Goal: Check status: Check status

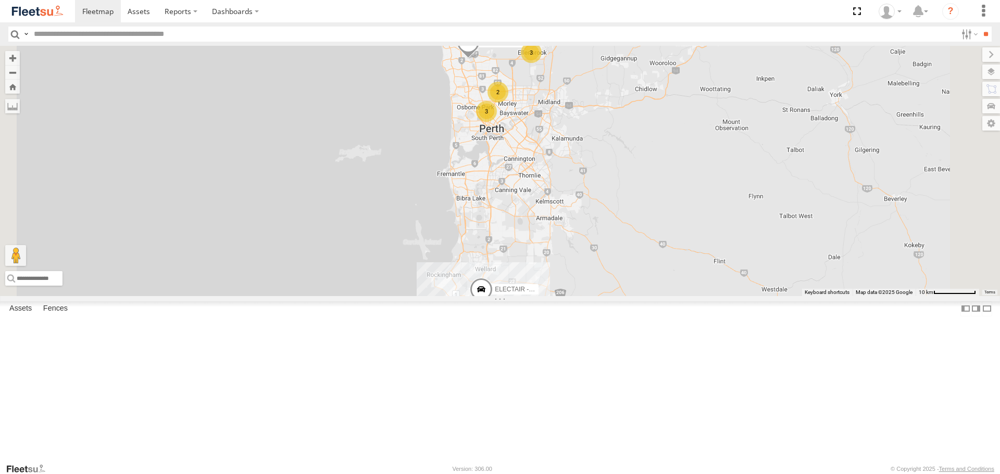
click at [0, 0] on span at bounding box center [0, 0] width 0 height 0
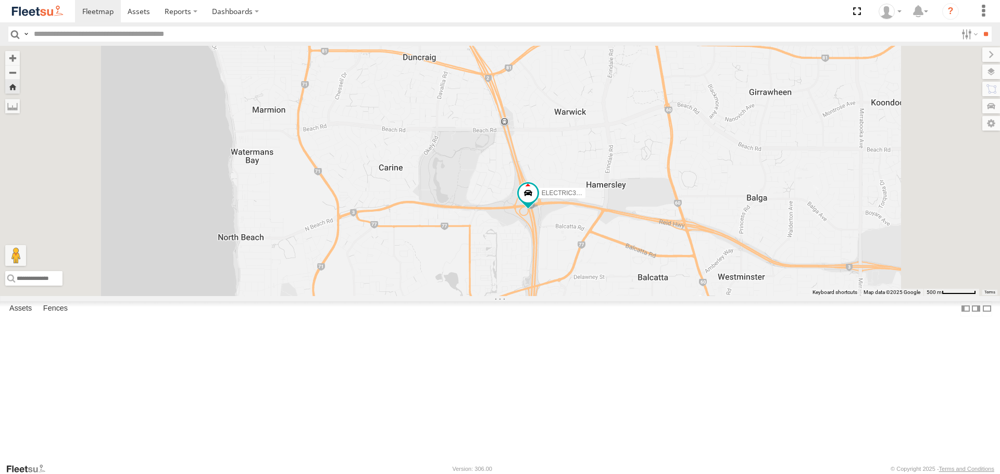
drag, startPoint x: 731, startPoint y: 217, endPoint x: 746, endPoint y: 240, distance: 27.3
click at [746, 240] on div "ELECTRIC3 - [PERSON_NAME]" at bounding box center [500, 171] width 1000 height 250
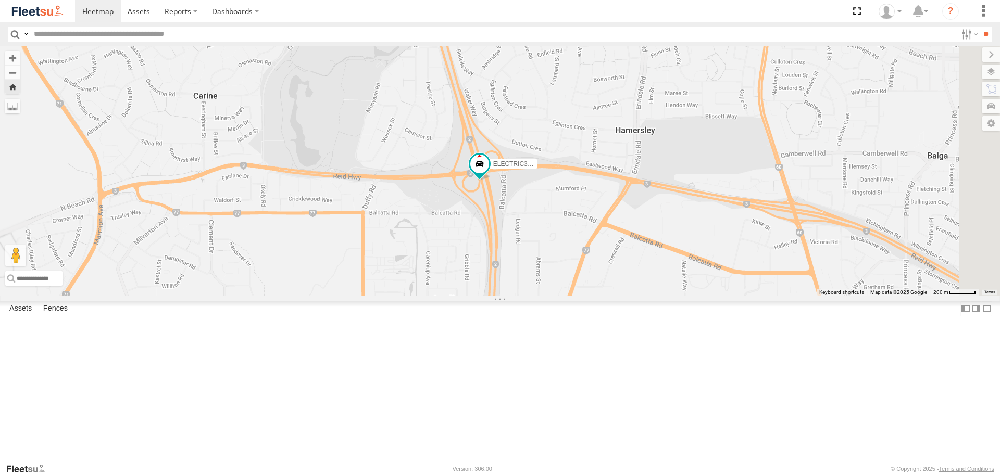
click at [674, 264] on div "ELECTRIC3 - [PERSON_NAME]" at bounding box center [500, 171] width 1000 height 250
click at [489, 173] on span at bounding box center [479, 164] width 19 height 19
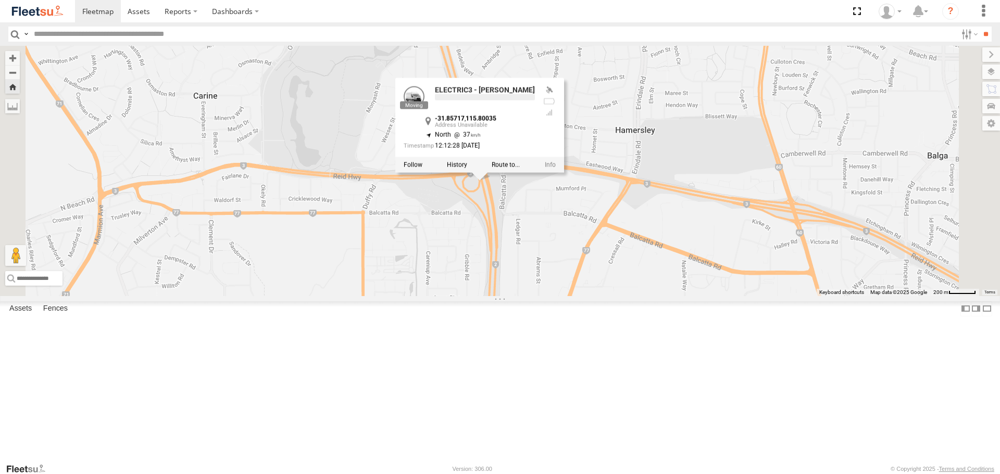
click at [646, 274] on div "ELECTRIC3 - [PERSON_NAME] ELECTRIC3 - [PERSON_NAME] -31.85717 , 115.80035 North…" at bounding box center [500, 171] width 1000 height 250
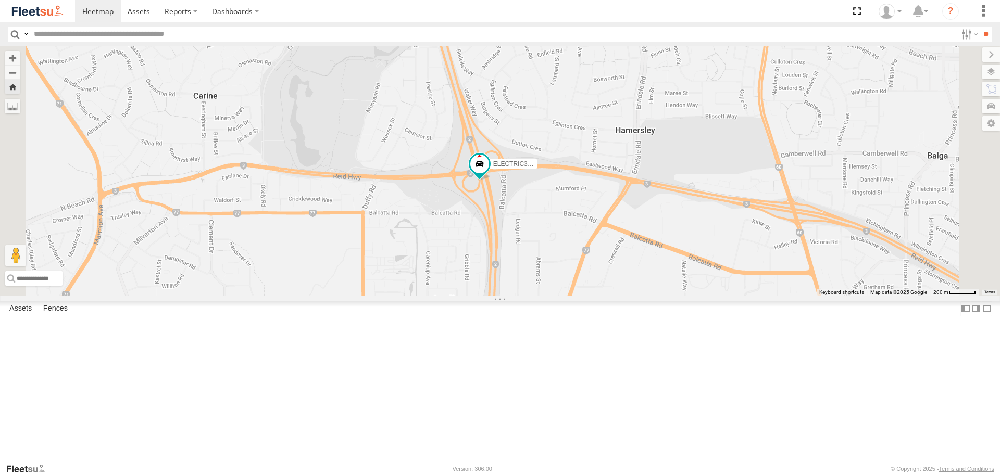
click at [0, 0] on span at bounding box center [0, 0] width 0 height 0
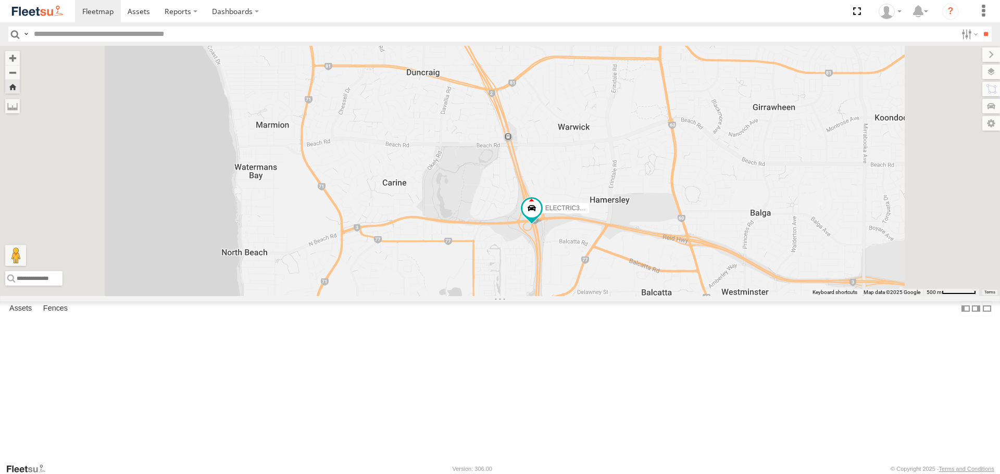
drag, startPoint x: 685, startPoint y: 188, endPoint x: 699, endPoint y: 263, distance: 76.3
click at [699, 263] on div "ELECTRIC3 - [PERSON_NAME]" at bounding box center [500, 171] width 1000 height 250
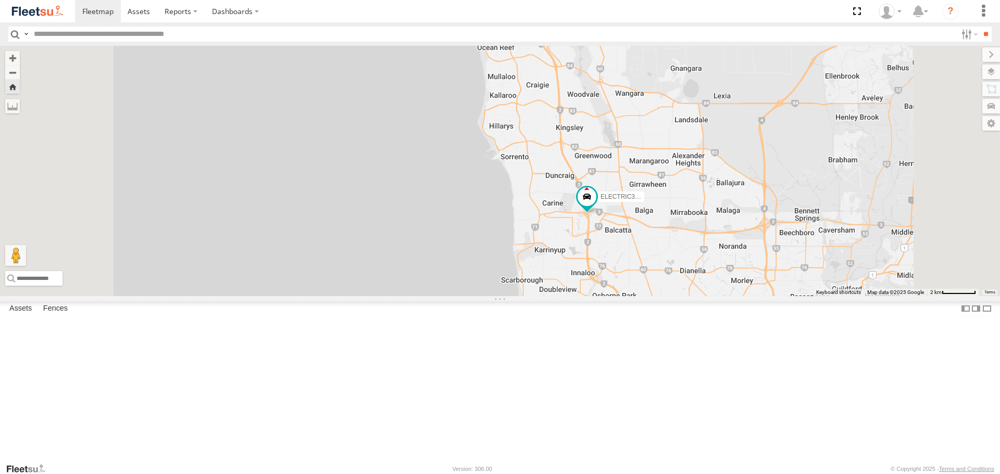
drag, startPoint x: 687, startPoint y: 190, endPoint x: 689, endPoint y: 212, distance: 22.5
click at [689, 212] on div "ELECTRIC3 - [PERSON_NAME]" at bounding box center [500, 171] width 1000 height 250
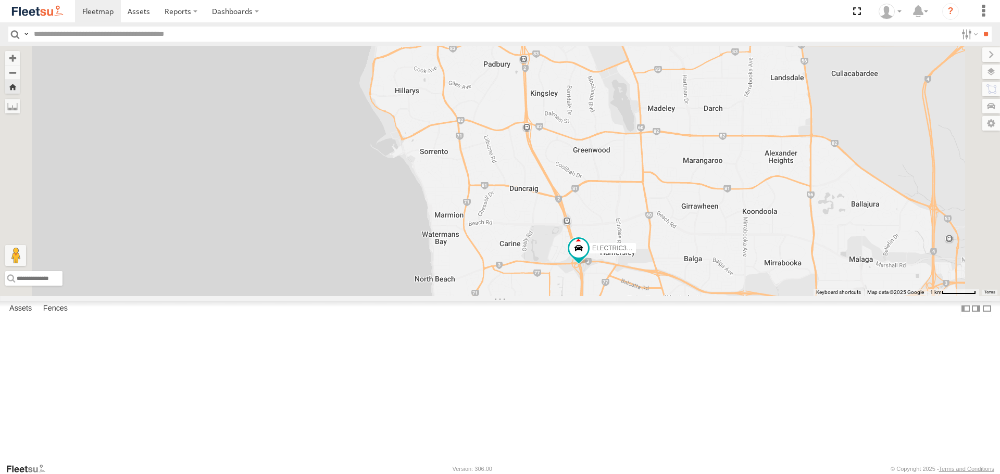
drag, startPoint x: 813, startPoint y: 331, endPoint x: 770, endPoint y: 280, distance: 66.1
click at [770, 280] on div "ELECTRIC3 - [PERSON_NAME]" at bounding box center [500, 171] width 1000 height 250
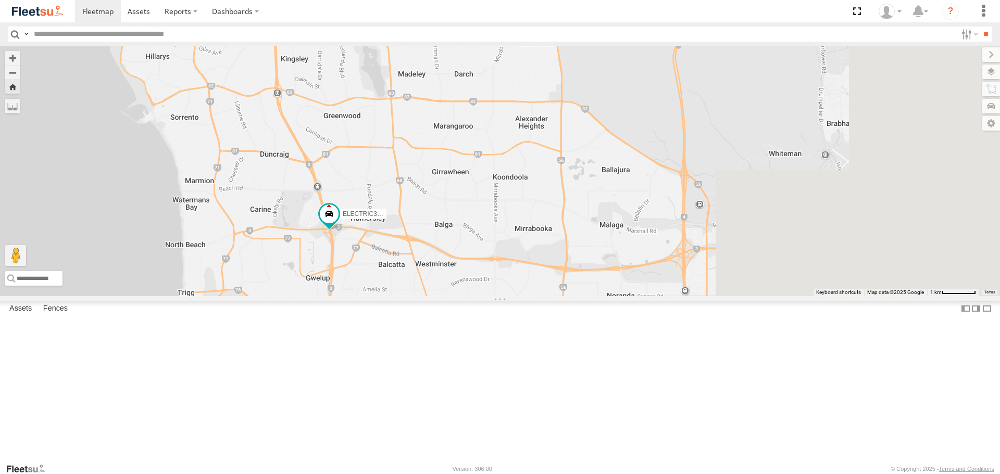
drag, startPoint x: 830, startPoint y: 302, endPoint x: 574, endPoint y: 266, distance: 258.1
click at [574, 266] on div "ELECTRIC3 - [PERSON_NAME]" at bounding box center [500, 171] width 1000 height 250
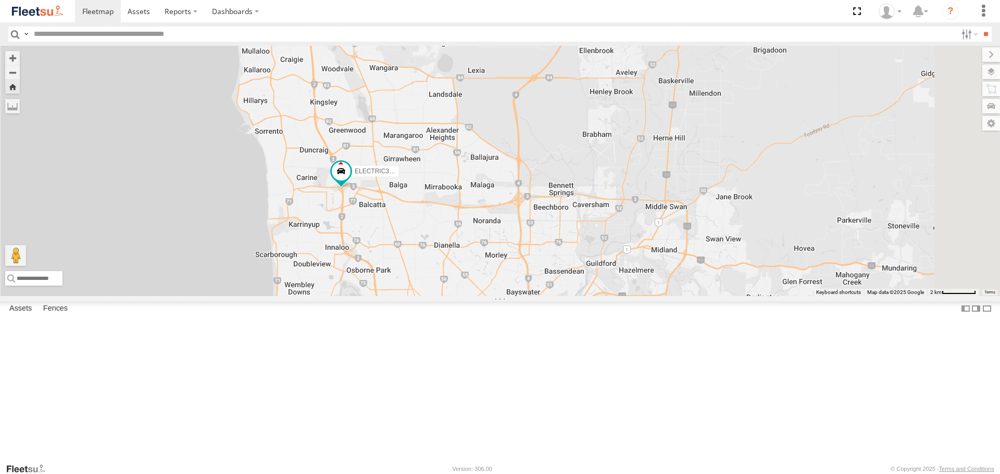
drag, startPoint x: 855, startPoint y: 306, endPoint x: 807, endPoint y: 286, distance: 52.1
click at [807, 286] on div "ELECTRIC3 - [PERSON_NAME]" at bounding box center [500, 171] width 1000 height 250
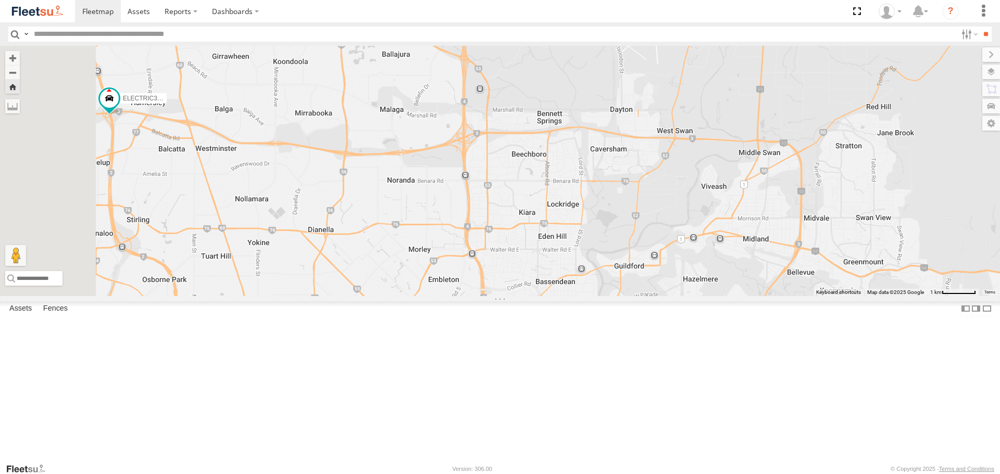
drag, startPoint x: 553, startPoint y: 195, endPoint x: 703, endPoint y: 155, distance: 155.2
click at [703, 155] on div "ELECTRIC3 - [PERSON_NAME]" at bounding box center [500, 171] width 1000 height 250
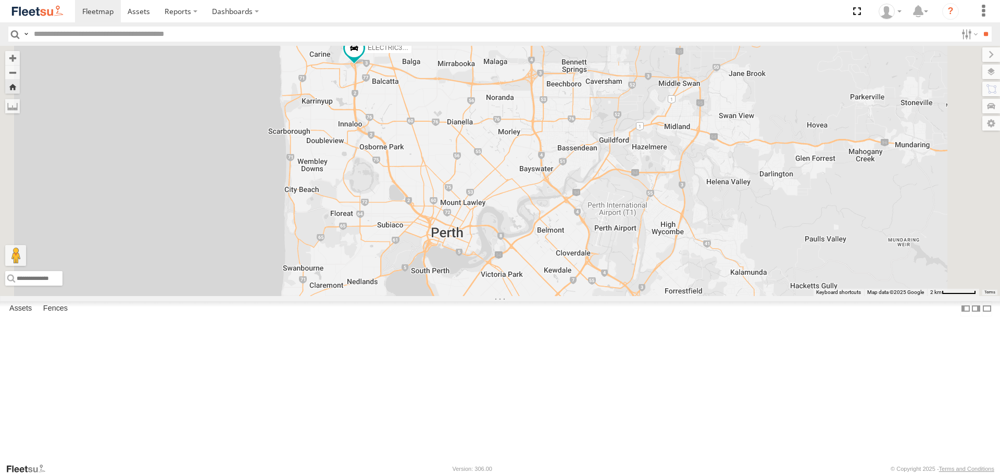
drag, startPoint x: 627, startPoint y: 349, endPoint x: 647, endPoint y: 300, distance: 53.0
click at [647, 296] on div "ELECTRIC3 - [PERSON_NAME]" at bounding box center [500, 171] width 1000 height 250
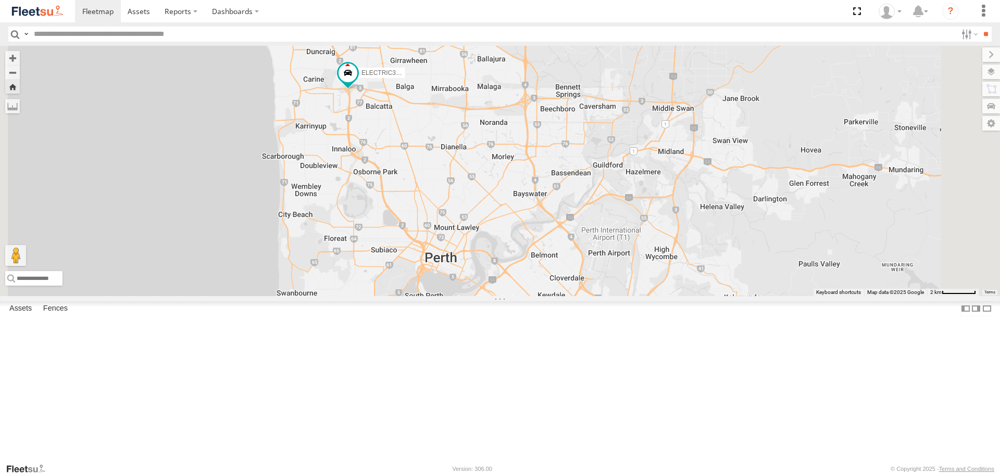
drag, startPoint x: 817, startPoint y: 229, endPoint x: 809, endPoint y: 257, distance: 29.7
click at [809, 257] on div "ELECTRIC3 - [PERSON_NAME]" at bounding box center [500, 171] width 1000 height 250
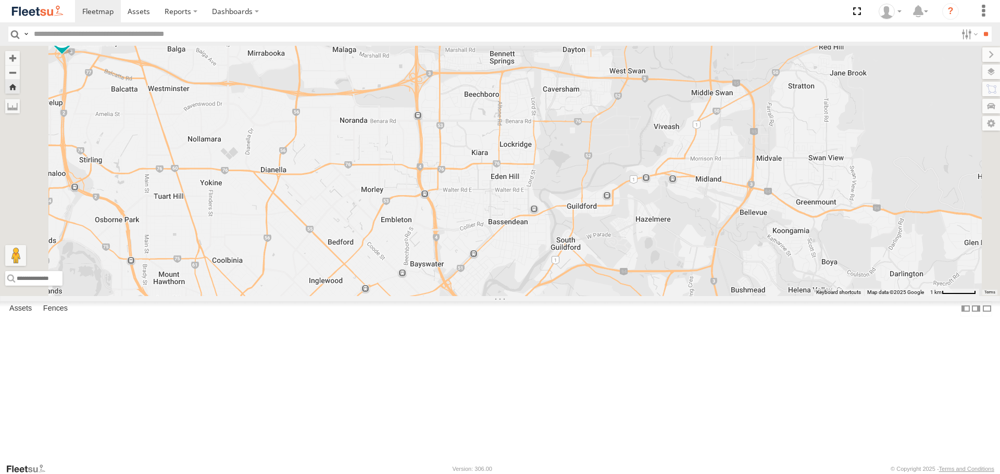
drag, startPoint x: 768, startPoint y: 254, endPoint x: 788, endPoint y: 211, distance: 46.4
click at [788, 211] on div "ELECTRIC3 - [PERSON_NAME]" at bounding box center [500, 171] width 1000 height 250
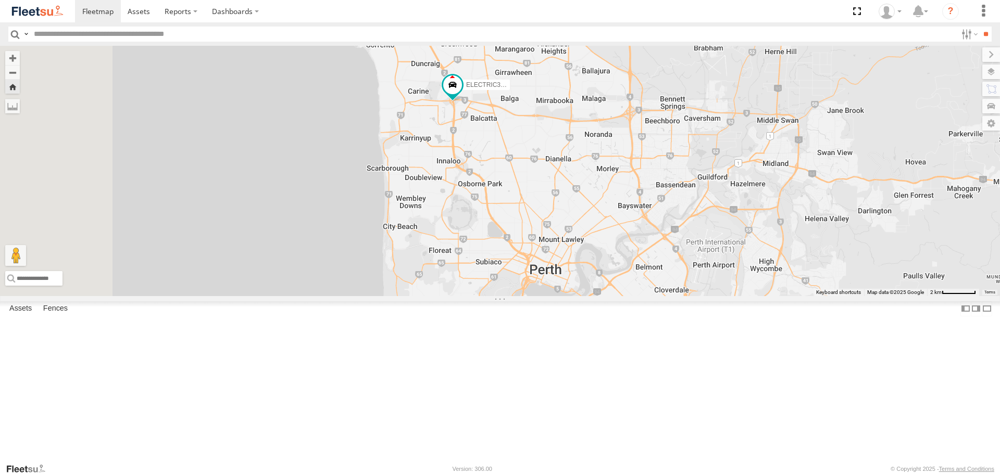
drag, startPoint x: 627, startPoint y: 325, endPoint x: 715, endPoint y: 357, distance: 94.2
click at [719, 296] on div "ELECTRIC3 - [PERSON_NAME]" at bounding box center [500, 171] width 1000 height 250
